Goal: Navigation & Orientation: Go to known website

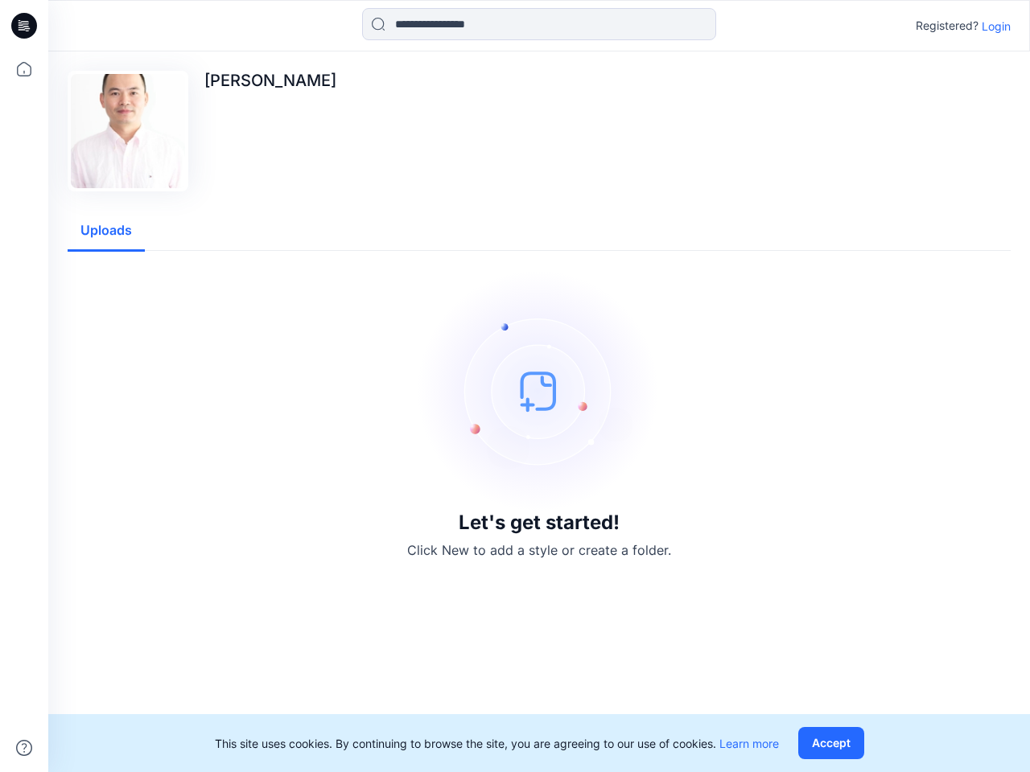
click at [515, 386] on img at bounding box center [538, 390] width 241 height 241
click at [25, 26] on icon at bounding box center [26, 26] width 6 height 1
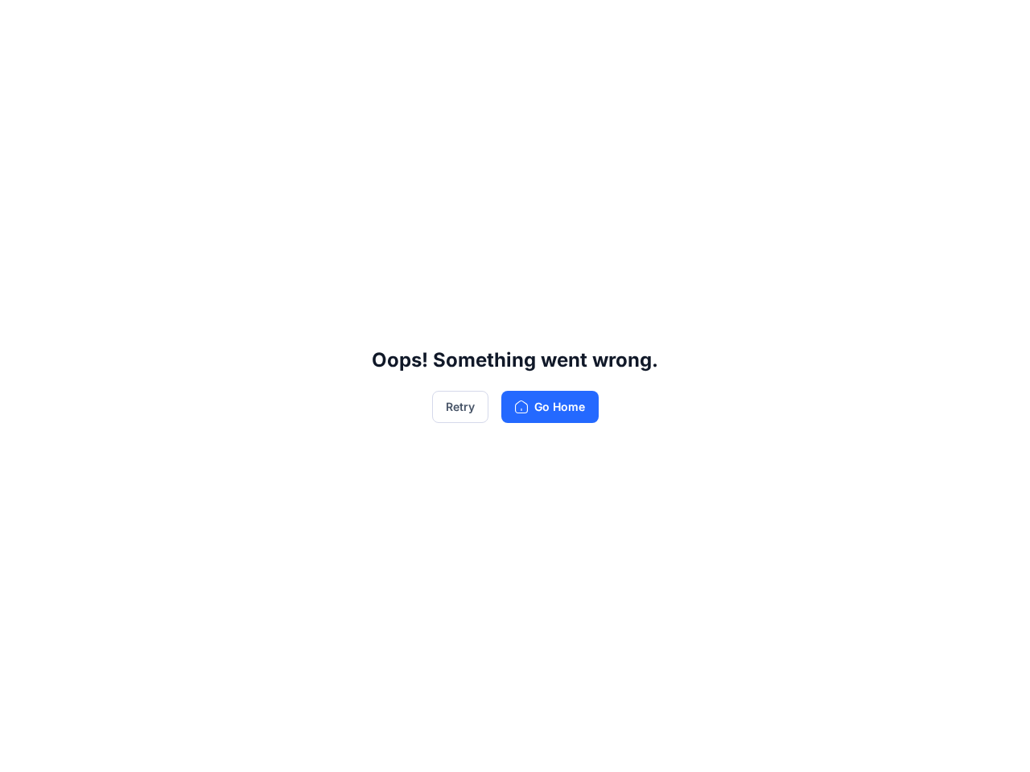
click at [24, 748] on div "Oops! Something went wrong. Retry Go Home" at bounding box center [515, 386] width 1030 height 772
click at [539, 24] on div "Oops! Something went wrong. Retry Go Home" at bounding box center [515, 386] width 1030 height 772
click at [996, 26] on div "Oops! Something went wrong. Retry Go Home" at bounding box center [515, 386] width 1030 height 772
click at [106, 231] on div "Oops! Something went wrong. Retry Go Home" at bounding box center [515, 386] width 1030 height 772
click at [834, 743] on div "Oops! Something went wrong. Retry Go Home" at bounding box center [515, 386] width 1030 height 772
